Goal: Transaction & Acquisition: Purchase product/service

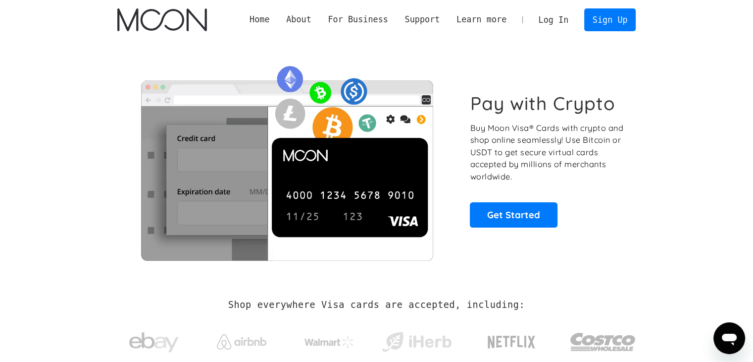
click at [559, 24] on link "Log In" at bounding box center [553, 20] width 47 height 22
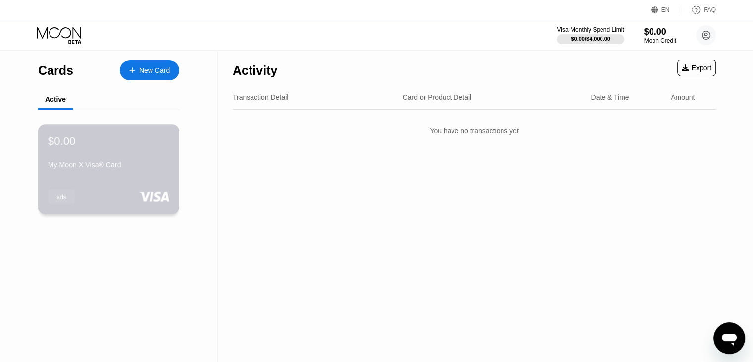
click at [107, 181] on div "$0.00 My Moon X Visa® Card ads" at bounding box center [109, 169] width 142 height 90
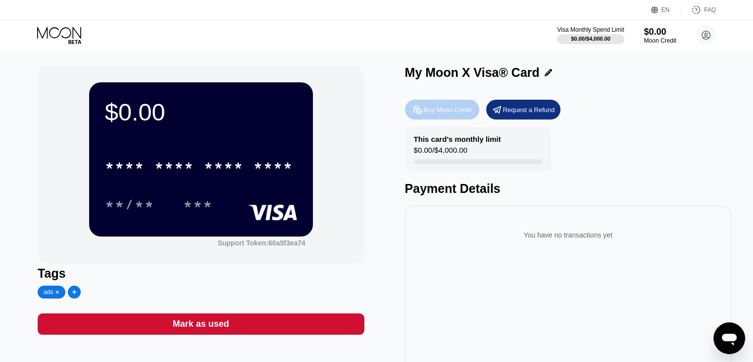
click at [457, 114] on div "Buy Moon Credit" at bounding box center [448, 110] width 48 height 8
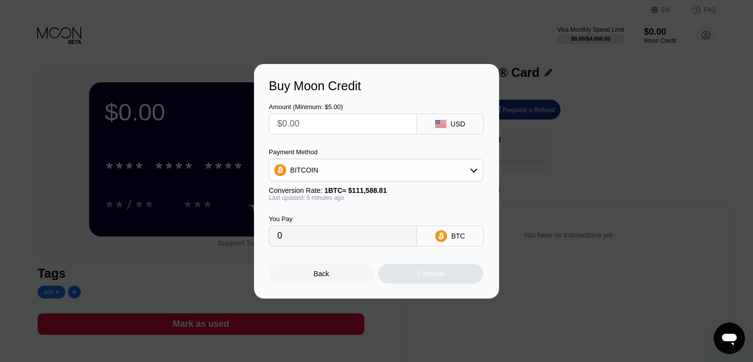
click at [474, 177] on div "BITCOIN" at bounding box center [375, 170] width 213 height 20
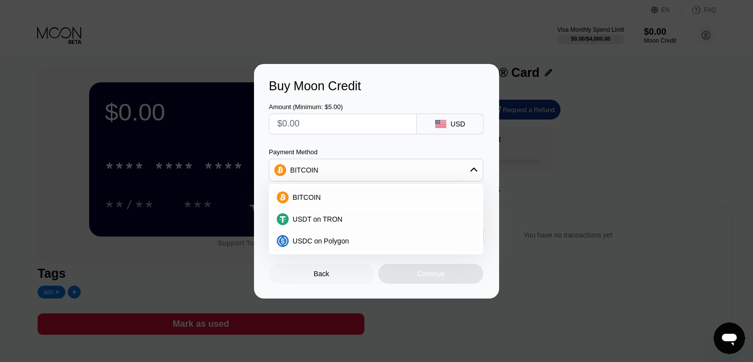
click at [482, 147] on div "Amount (Minimum: $5.00) USD Payment Method BITCOIN BITCOIN USDT on TRON USDC on…" at bounding box center [376, 169] width 215 height 153
click at [471, 171] on icon at bounding box center [474, 169] width 7 height 4
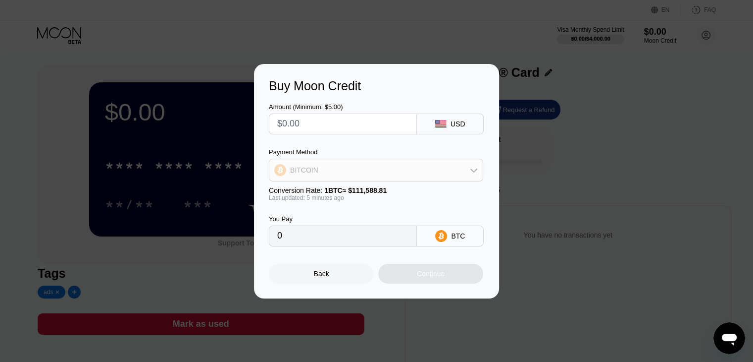
click at [424, 165] on div "BITCOIN" at bounding box center [375, 170] width 213 height 20
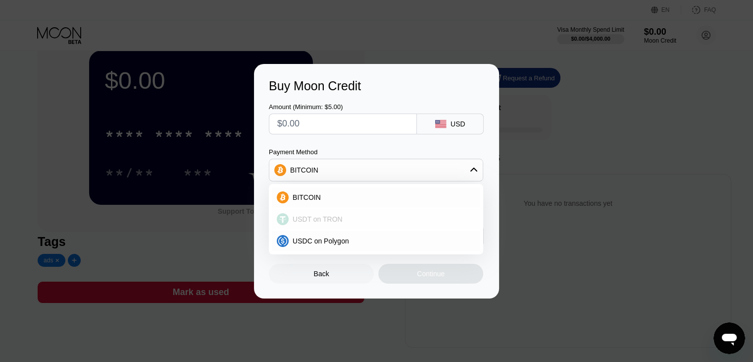
scroll to position [33, 0]
click at [325, 225] on div "USDT on TRON" at bounding box center [376, 219] width 209 height 20
type input "0.00"
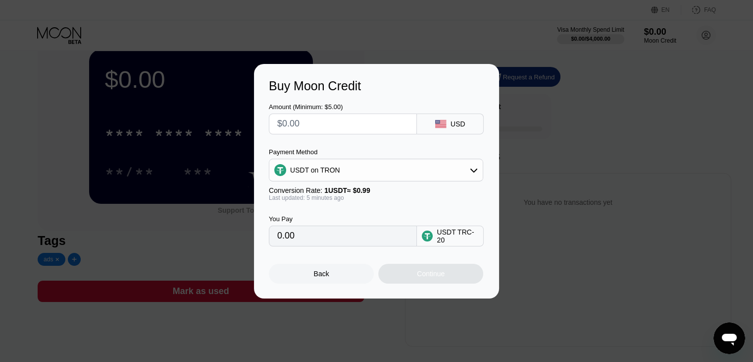
click at [453, 240] on div "USDT TRC-20" at bounding box center [458, 236] width 42 height 16
click at [312, 123] on input "text" at bounding box center [342, 124] width 131 height 20
type input "$30"
type input "30.30"
type input "$30"
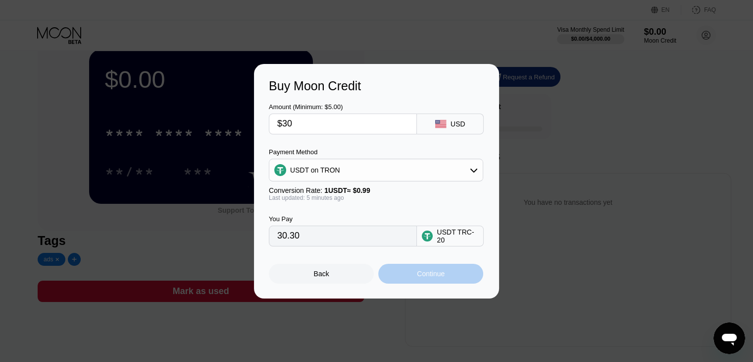
click at [404, 278] on div "Continue" at bounding box center [430, 274] width 105 height 20
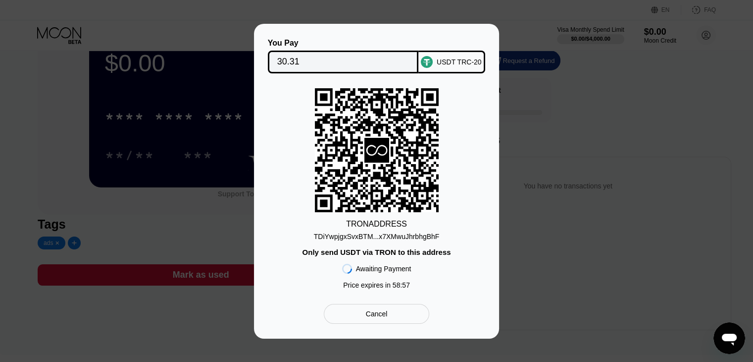
scroll to position [49, 0]
click at [535, 132] on div "You Pay 30.31 USDT TRC-20 TRON ADDRESS TDiYwpjgxSvxBTM...x7XMwuJhrbhgBhF Only s…" at bounding box center [376, 181] width 753 height 315
click at [376, 318] on div "Cancel" at bounding box center [377, 313] width 22 height 9
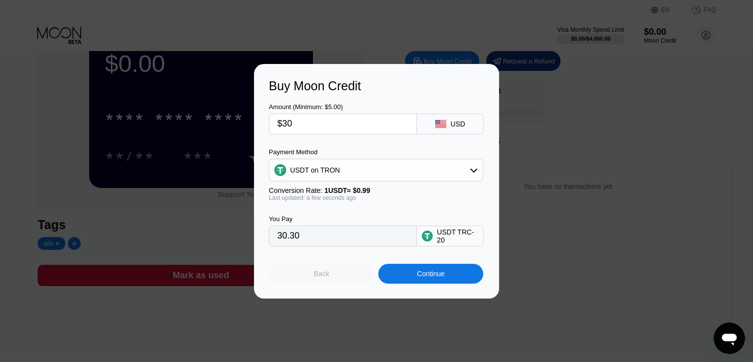
click at [330, 275] on div "Back" at bounding box center [321, 274] width 105 height 20
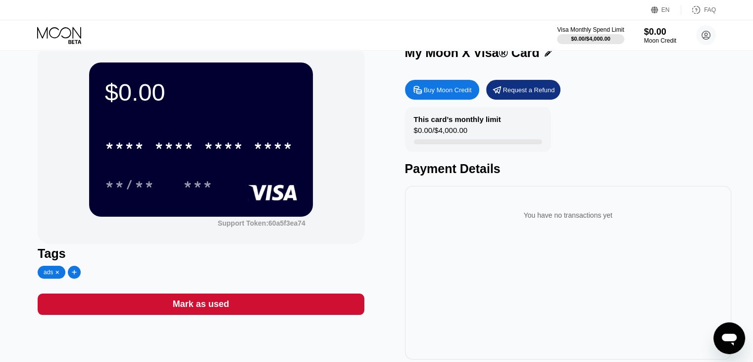
scroll to position [0, 0]
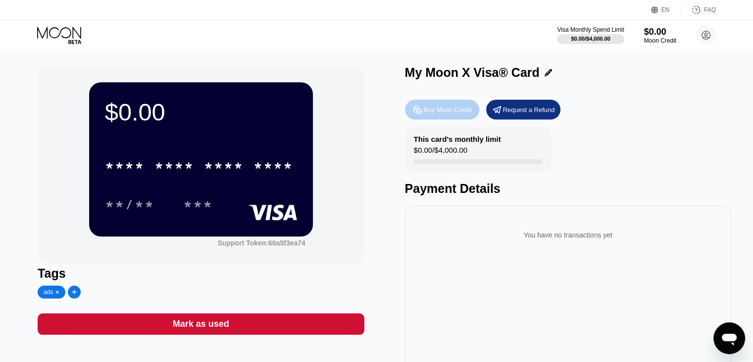
click at [467, 110] on div "Buy Moon Credit" at bounding box center [448, 110] width 48 height 8
